Goal: Task Accomplishment & Management: Manage account settings

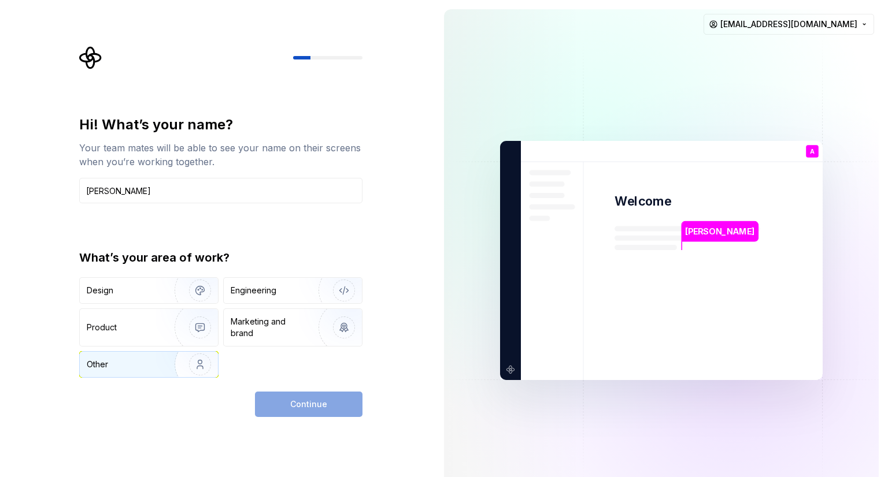
type input "Anand"
click at [164, 362] on img "button" at bounding box center [192, 364] width 74 height 77
click at [325, 411] on button "Continue" at bounding box center [308, 404] width 107 height 25
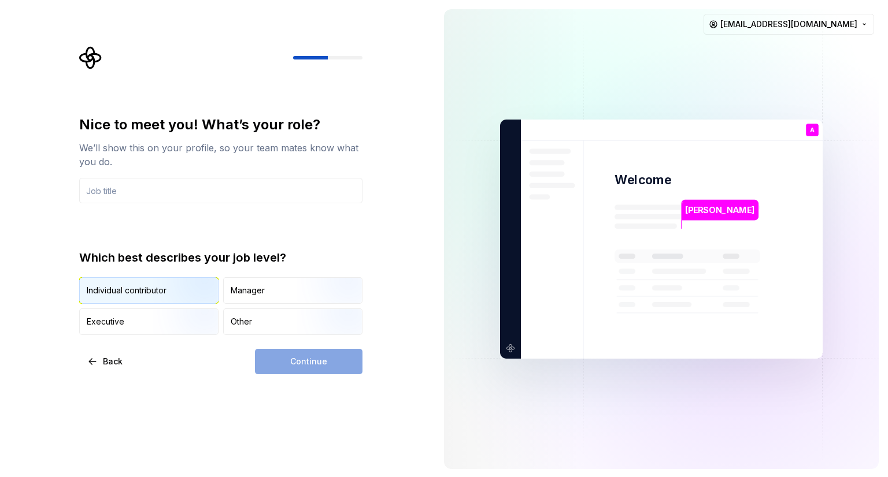
click at [171, 292] on img "button" at bounding box center [190, 304] width 74 height 77
click at [303, 367] on div "Continue" at bounding box center [308, 361] width 107 height 25
click at [309, 364] on div "Continue" at bounding box center [308, 361] width 107 height 25
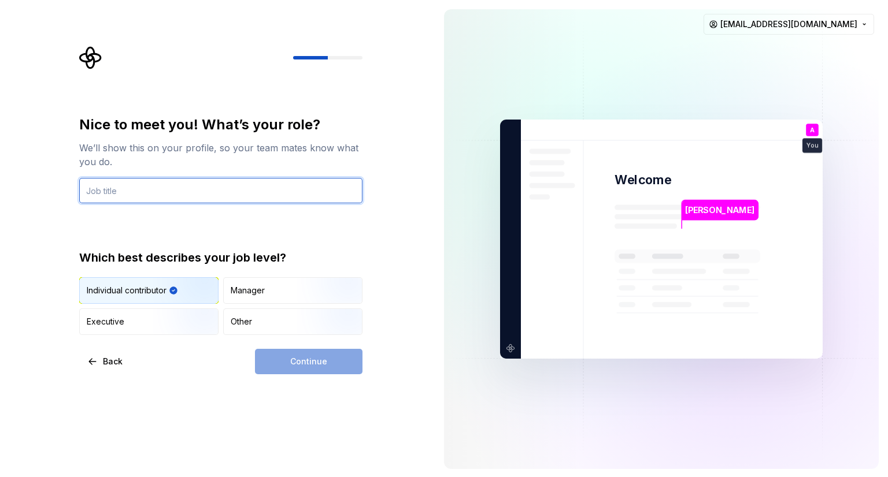
click at [138, 195] on input "text" at bounding box center [220, 190] width 283 height 25
type input "IT"
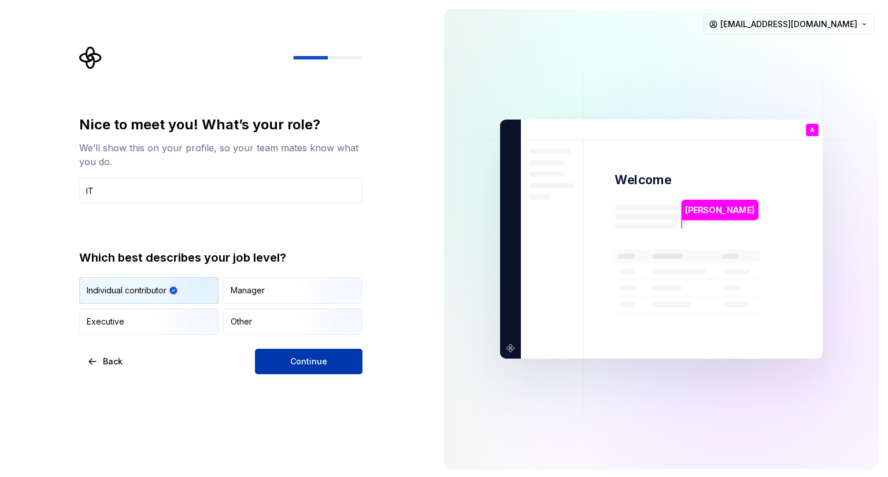
click at [287, 370] on button "Continue" at bounding box center [308, 361] width 107 height 25
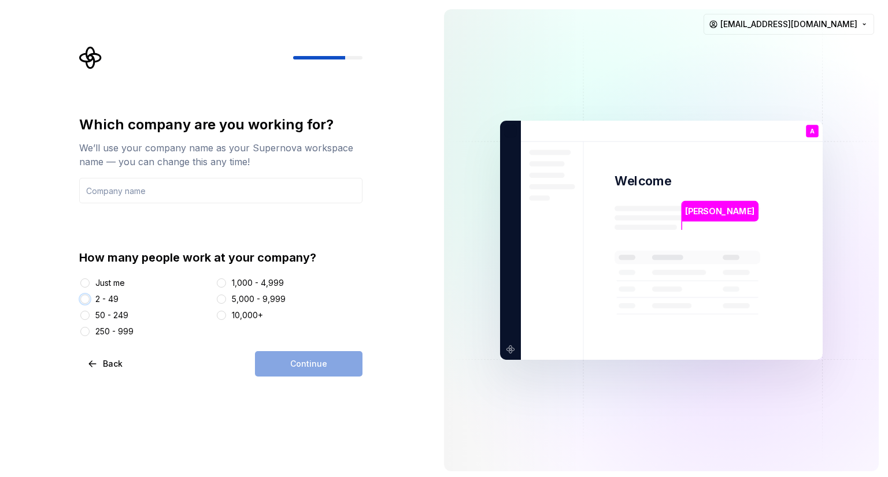
click at [86, 301] on button "2 - 49" at bounding box center [84, 299] width 9 height 9
click at [299, 365] on div "Continue" at bounding box center [308, 363] width 107 height 25
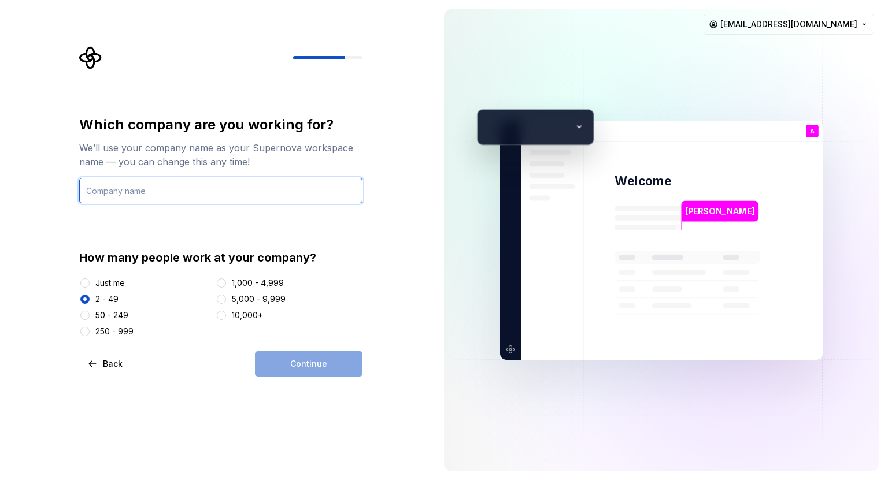
click at [157, 195] on input "text" at bounding box center [220, 190] width 283 height 25
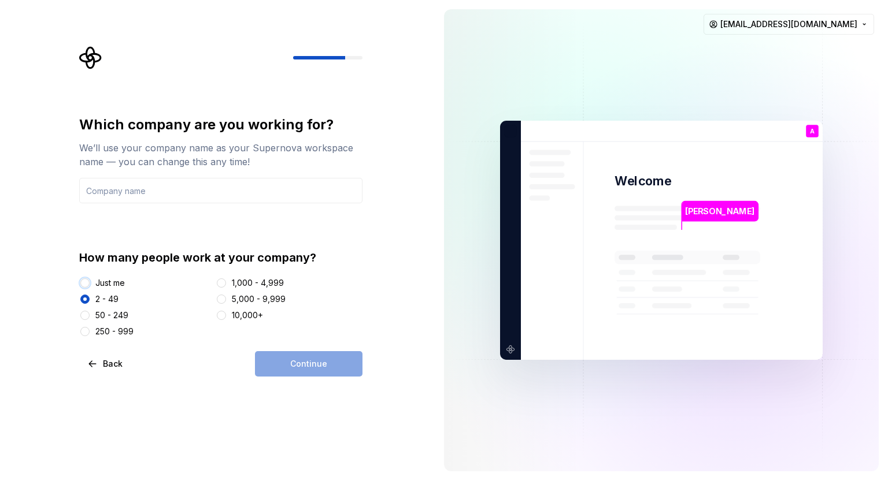
click at [85, 284] on button "Just me" at bounding box center [84, 283] width 9 height 9
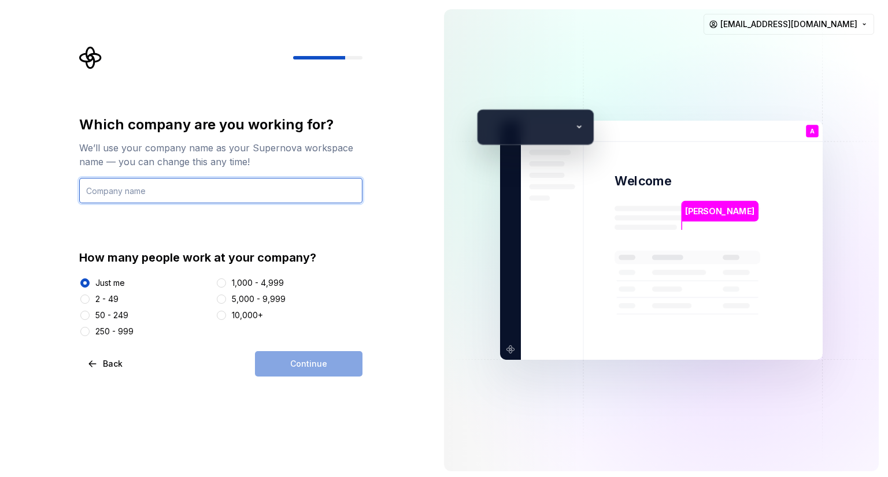
click at [111, 188] on input "text" at bounding box center [220, 190] width 283 height 25
type input "Self"
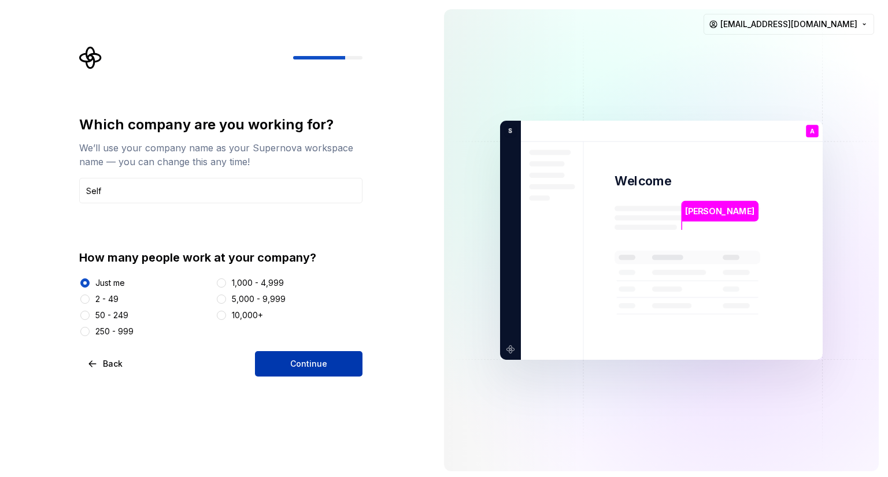
click at [291, 366] on span "Continue" at bounding box center [308, 364] width 37 height 12
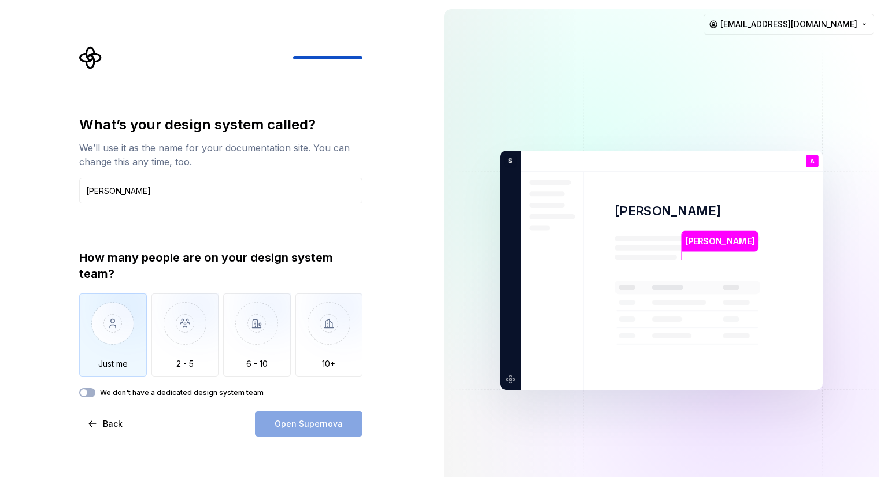
type input "Anand"
click at [120, 343] on img "button" at bounding box center [113, 332] width 68 height 77
click at [332, 428] on span "Open Supernova" at bounding box center [308, 424] width 68 height 12
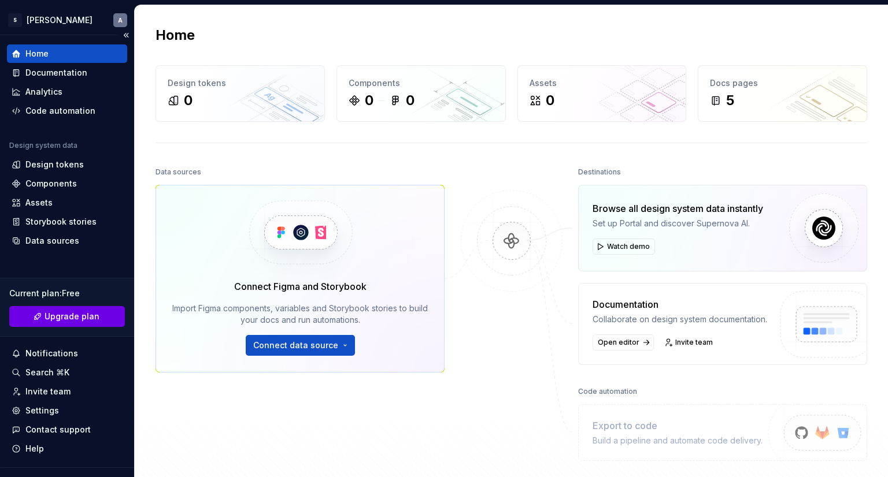
click at [95, 316] on link "Upgrade plan" at bounding box center [67, 316] width 116 height 21
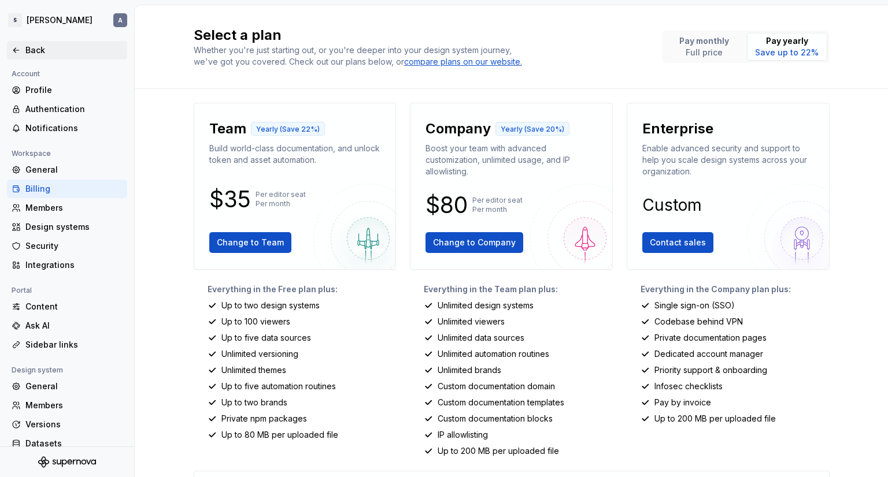
click at [35, 49] on div "Back" at bounding box center [73, 50] width 97 height 12
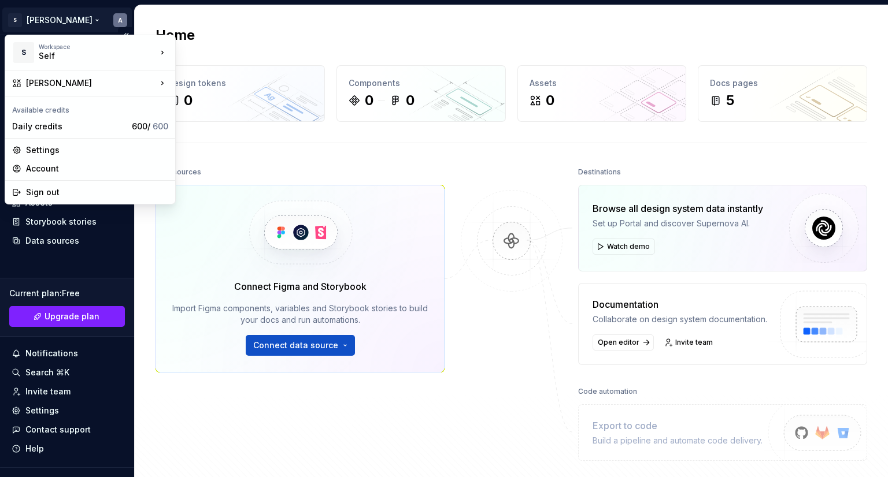
click at [116, 23] on html "S Anand A Home Documentation Analytics Code automation Design system data Desig…" at bounding box center [444, 238] width 888 height 477
click at [64, 195] on div "Sign out" at bounding box center [97, 193] width 142 height 12
